Goal: Task Accomplishment & Management: Use online tool/utility

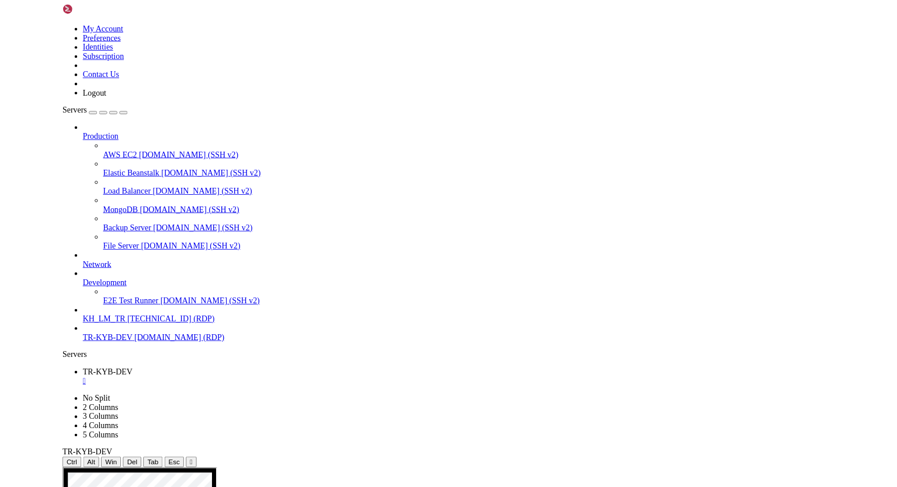
scroll to position [5, 0]
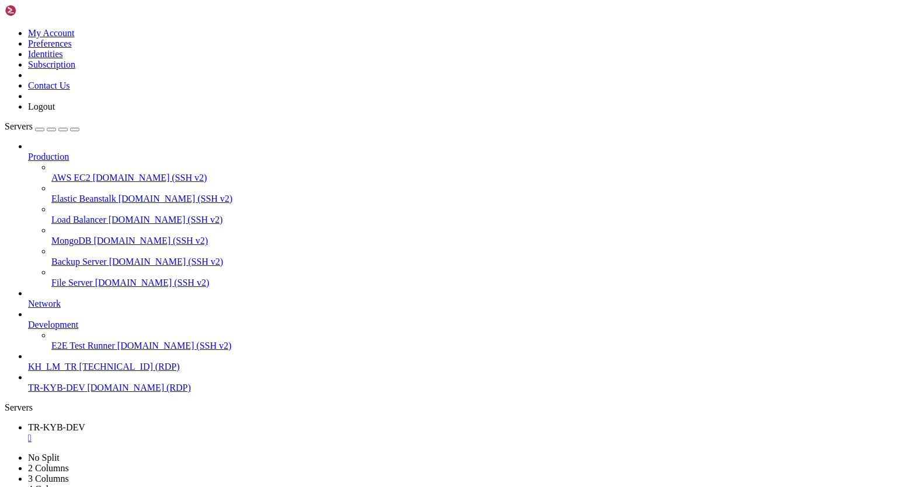
click at [224, 433] on div "" at bounding box center [460, 438] width 864 height 11
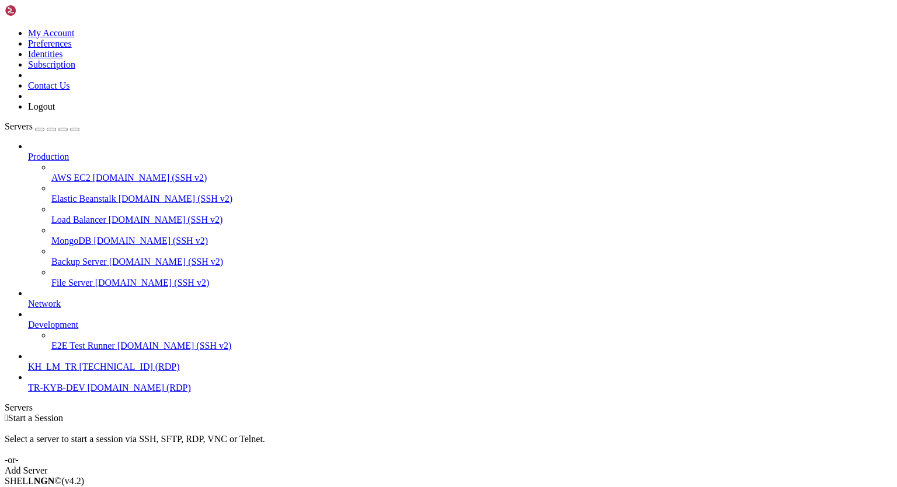
click at [102, 393] on span "[DOMAIN_NAME] (RDP)" at bounding box center [138, 388] width 103 height 10
click at [101, 393] on span "[DOMAIN_NAME] (RDP)" at bounding box center [138, 388] width 103 height 10
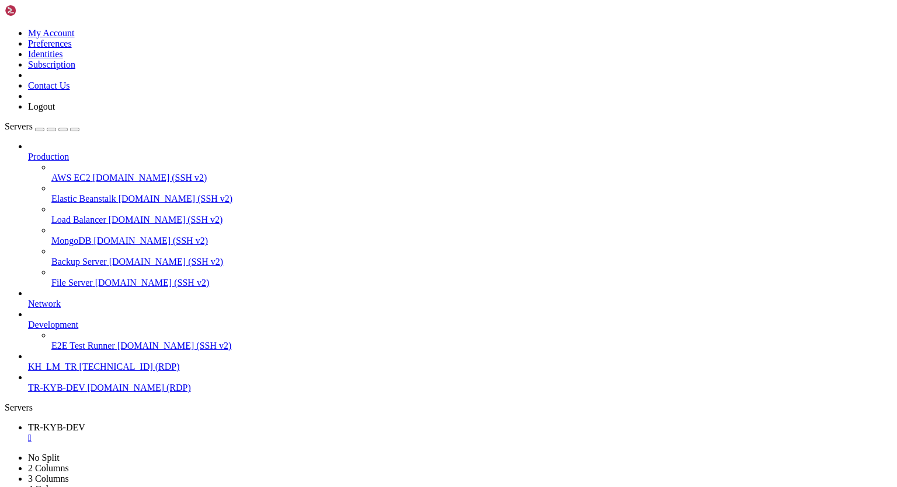
scroll to position [0, 0]
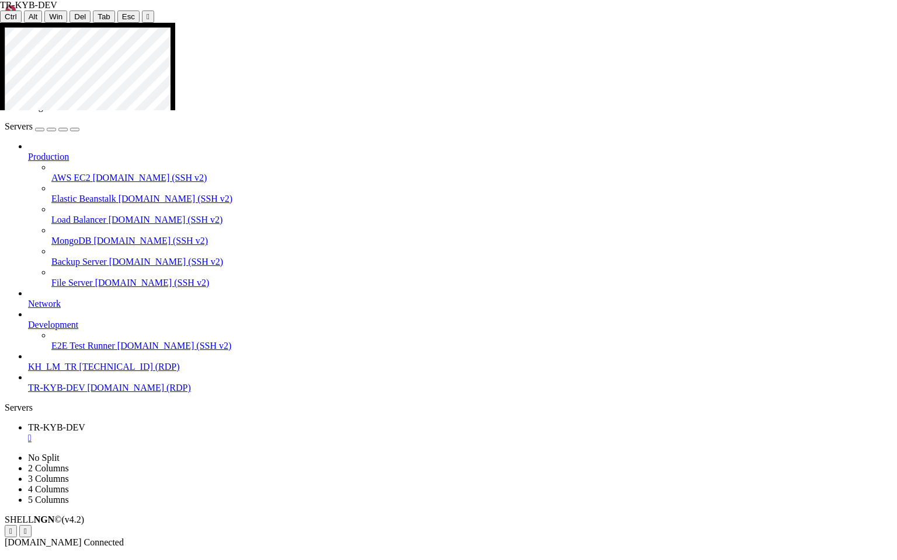
click at [0, 23] on icon at bounding box center [0, 23] width 0 height 0
click at [142, 15] on button "" at bounding box center [148, 17] width 12 height 12
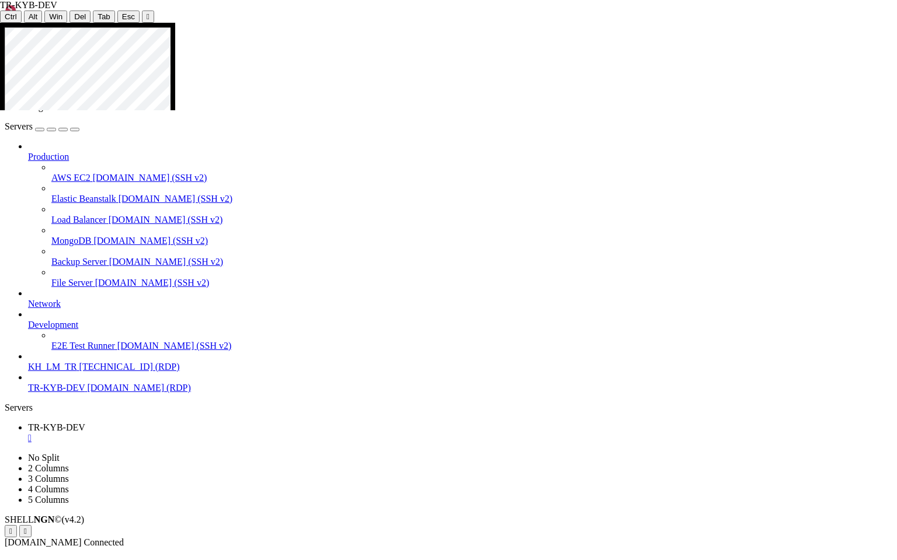
drag, startPoint x: 628, startPoint y: 152, endPoint x: 530, endPoint y: 123, distance: 102.9
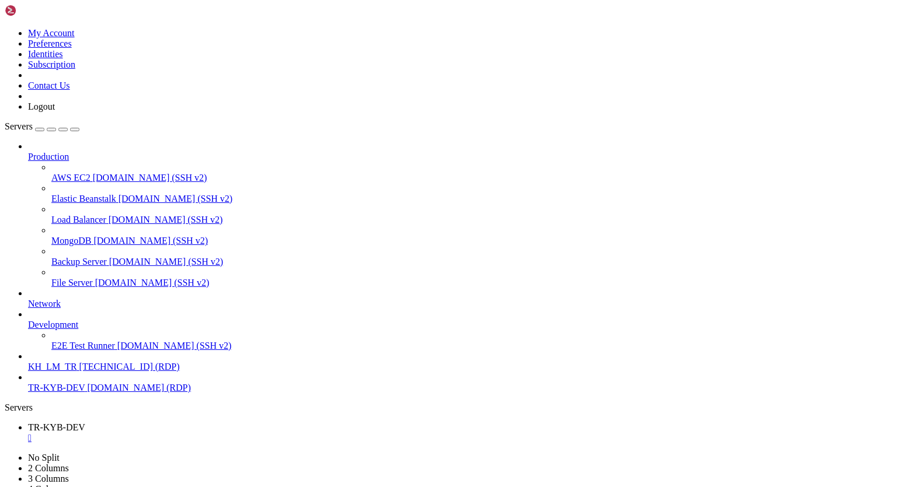
click at [223, 433] on div "" at bounding box center [460, 438] width 864 height 11
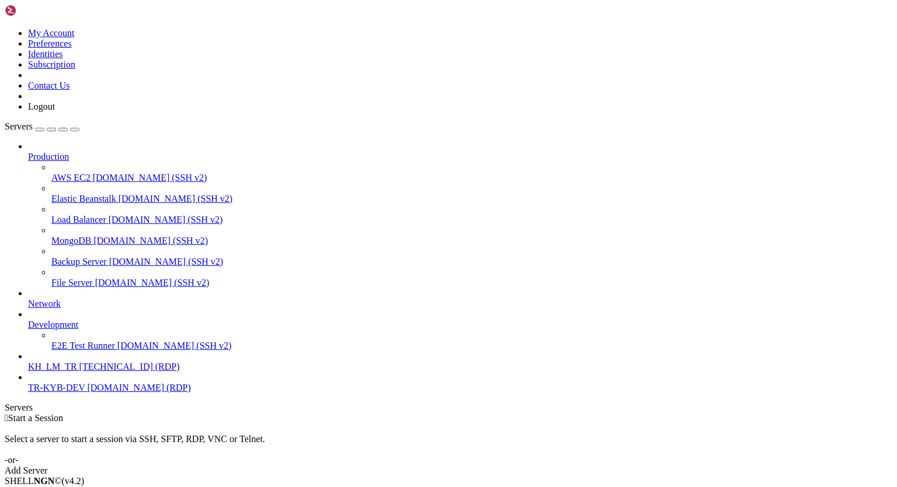
click at [80, 393] on span "TR-KYB-DEV" at bounding box center [56, 388] width 57 height 10
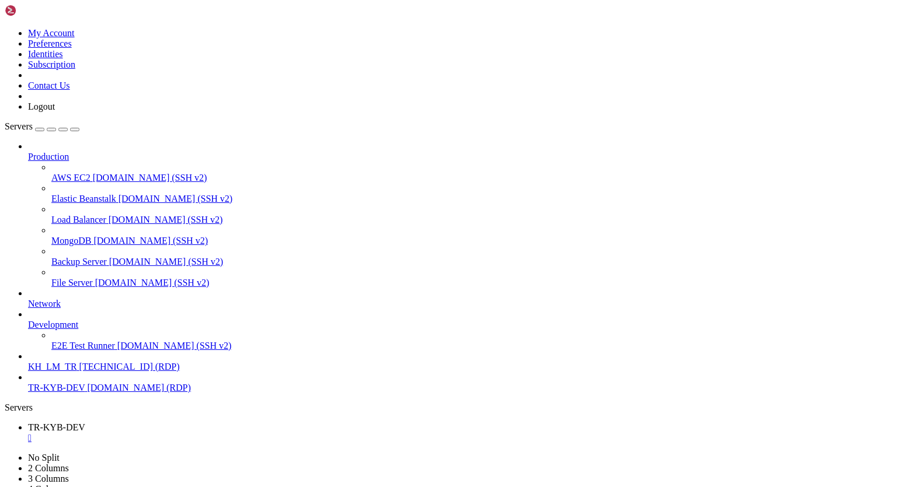
scroll to position [0, 0]
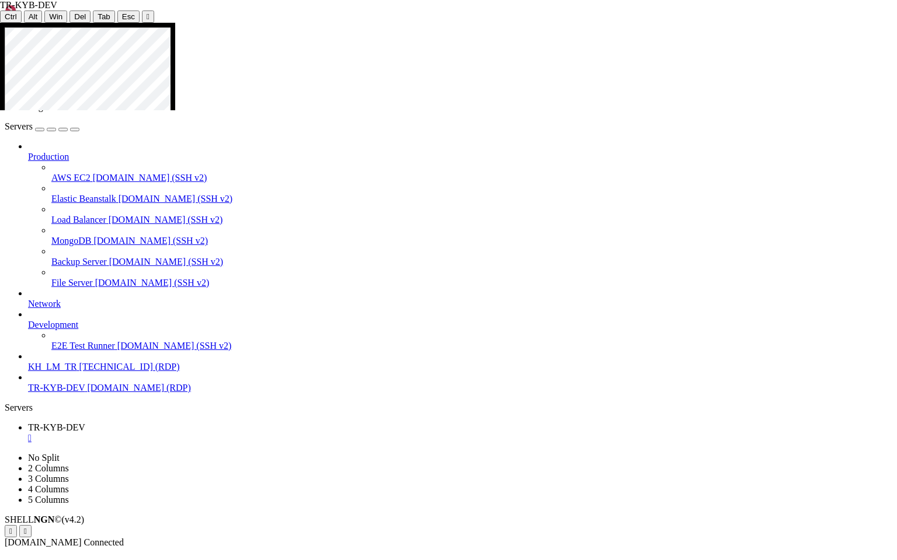
click at [0, 23] on icon at bounding box center [0, 23] width 0 height 0
click at [147, 15] on div "" at bounding box center [148, 16] width 3 height 9
